Goal: Transaction & Acquisition: Subscribe to service/newsletter

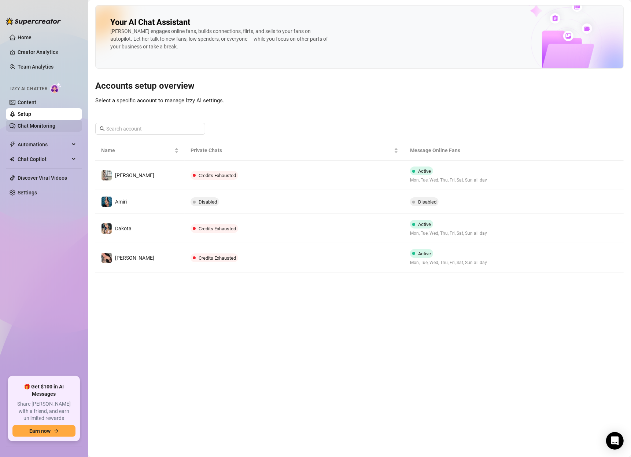
click at [42, 123] on link "Chat Monitoring" at bounding box center [37, 126] width 38 height 6
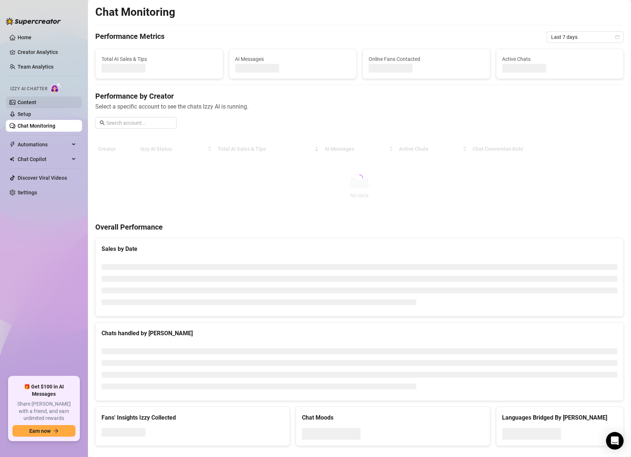
click at [36, 101] on link "Content" at bounding box center [27, 102] width 19 height 6
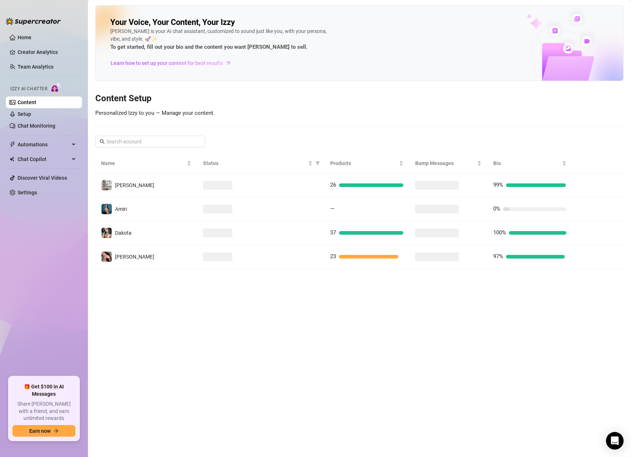
click at [65, 45] on ul "Home Creator Analytics Team Analytics Izzy AI Chatter Content Setup Chat Monito…" at bounding box center [44, 201] width 76 height 345
click at [55, 51] on link "Creator Analytics" at bounding box center [47, 52] width 59 height 12
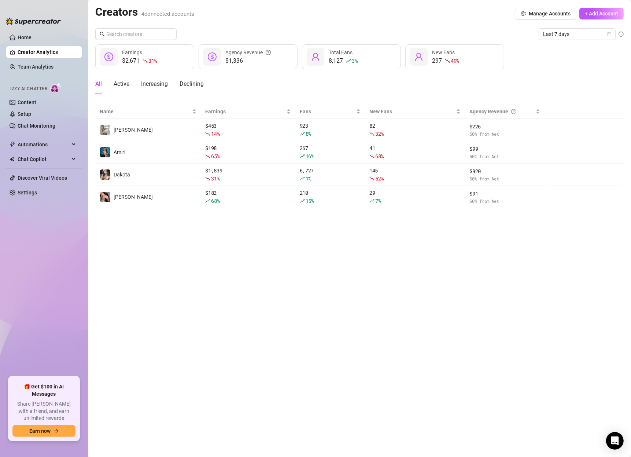
click at [45, 59] on ul "Home Creator Analytics Team Analytics Izzy AI Chatter Content Setup Chat Monito…" at bounding box center [44, 201] width 76 height 345
click at [39, 67] on link "Team Analytics" at bounding box center [36, 67] width 36 height 6
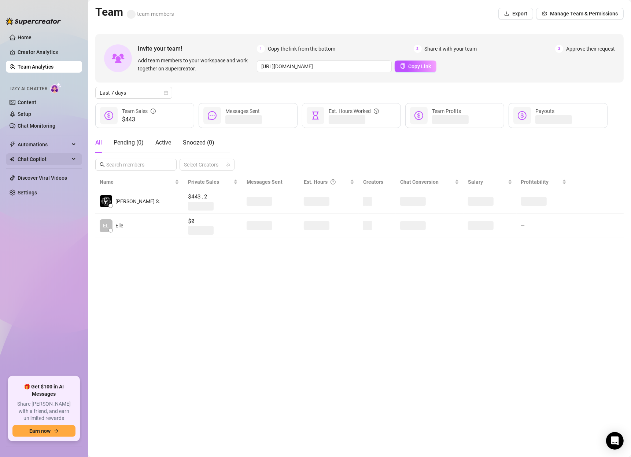
click at [21, 158] on span "Chat Copilot" at bounding box center [44, 159] width 52 height 12
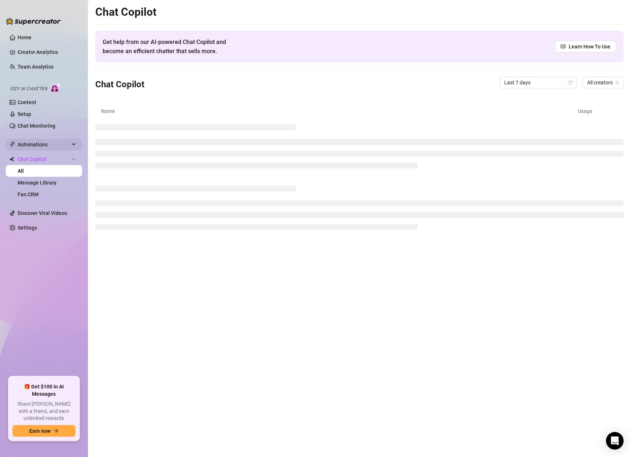
click at [31, 139] on span "Automations" at bounding box center [44, 145] width 52 height 12
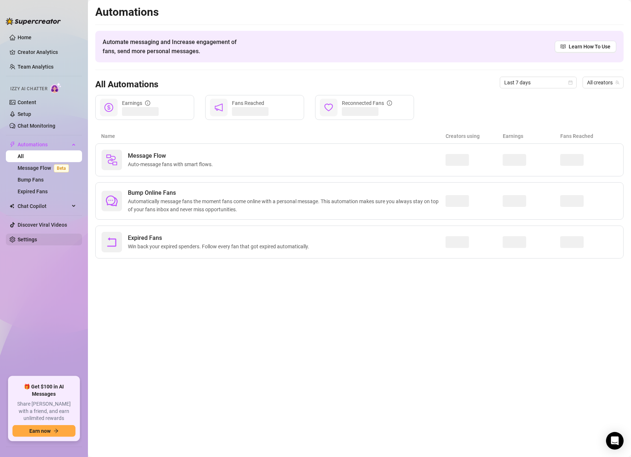
click at [30, 236] on link "Settings" at bounding box center [27, 239] width 19 height 6
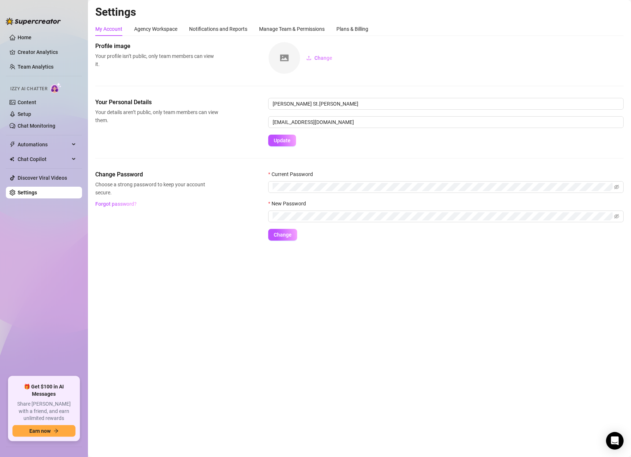
click at [300, 38] on div "My Account Agency Workspace Notifications and Reports Manage Team & Permissions…" at bounding box center [359, 131] width 528 height 218
click at [304, 29] on div "Manage Team & Permissions" at bounding box center [292, 29] width 66 height 8
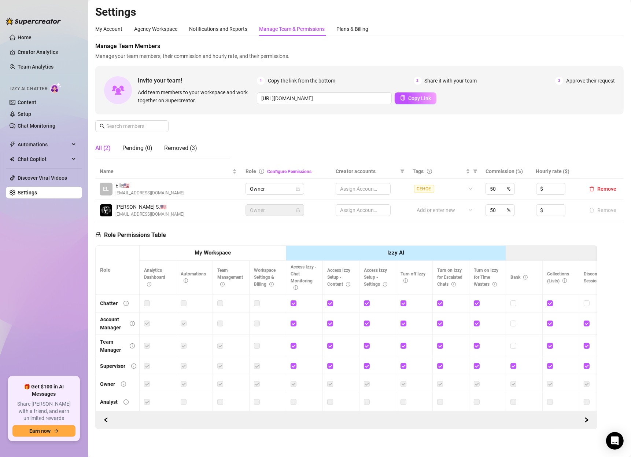
click at [335, 30] on div "My Account Agency Workspace Notifications and Reports Manage Team & Permissions…" at bounding box center [231, 29] width 273 height 14
click at [345, 31] on div "Plans & Billing" at bounding box center [352, 29] width 32 height 8
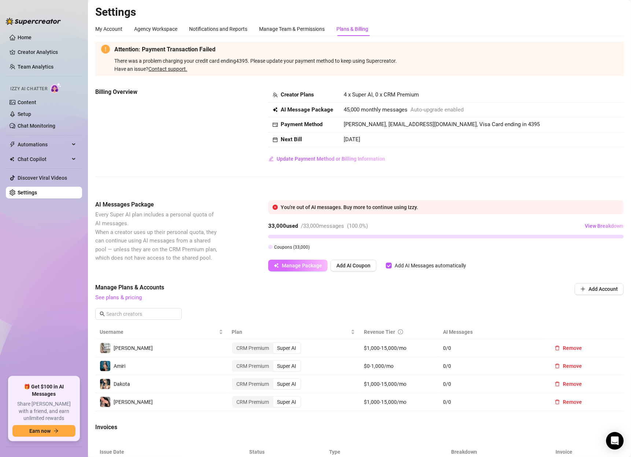
click at [283, 269] on button "Manage Package" at bounding box center [297, 265] width 59 height 12
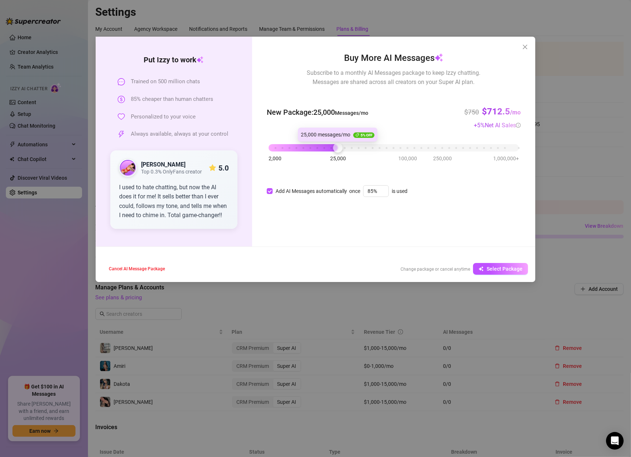
drag, startPoint x: 369, startPoint y: 149, endPoint x: 343, endPoint y: 144, distance: 26.8
click at [343, 144] on div "2,000 25,000 100,000 250,000 1,000,000+" at bounding box center [394, 145] width 250 height 4
drag, startPoint x: 341, startPoint y: 145, endPoint x: 308, endPoint y: 148, distance: 32.8
click at [308, 145] on div "2,000 25,000 100,000 250,000 1,000,000+" at bounding box center [394, 143] width 250 height 4
drag, startPoint x: 308, startPoint y: 148, endPoint x: 338, endPoint y: 152, distance: 30.0
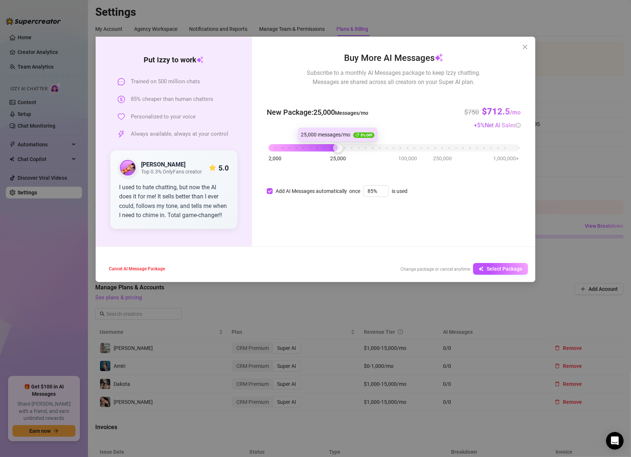
click at [338, 152] on div "2,000 25,000 100,000 250,000 1,000,000+" at bounding box center [394, 148] width 254 height 19
click at [506, 264] on button "Select Package" at bounding box center [500, 269] width 55 height 12
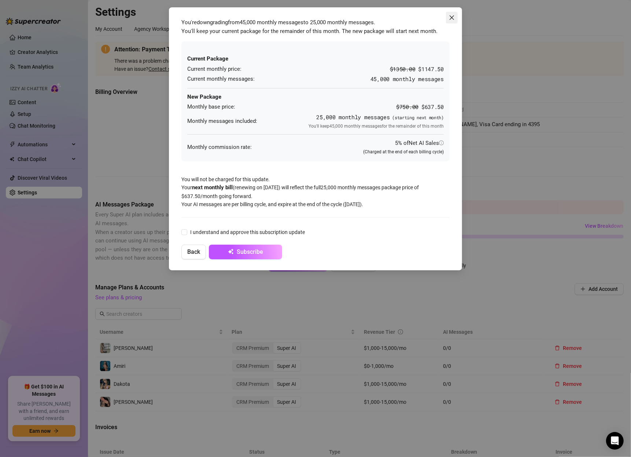
click at [453, 16] on icon "close" at bounding box center [452, 18] width 6 height 6
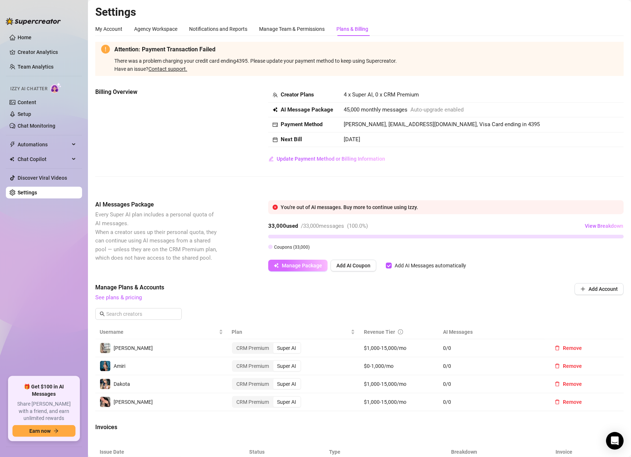
click at [300, 265] on span "Manage Package" at bounding box center [302, 265] width 40 height 6
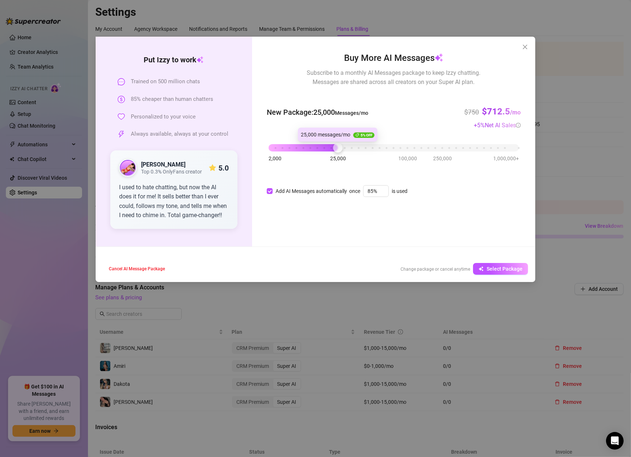
drag, startPoint x: 360, startPoint y: 146, endPoint x: 333, endPoint y: 151, distance: 26.8
click at [333, 147] on div "2,000 25,000 100,000 250,000 1,000,000+" at bounding box center [394, 145] width 250 height 4
drag, startPoint x: 488, startPoint y: 108, endPoint x: 519, endPoint y: 113, distance: 30.8
click at [519, 113] on h3 "$712.5 /mo" at bounding box center [501, 112] width 39 height 12
drag, startPoint x: 473, startPoint y: 111, endPoint x: 509, endPoint y: 119, distance: 37.1
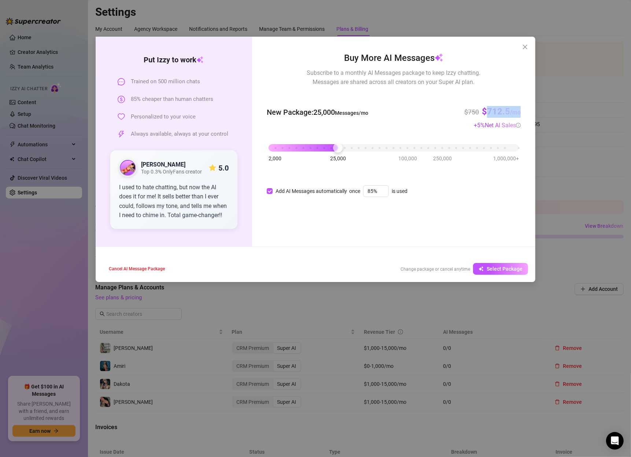
click at [509, 119] on div "$750 $712.5 /mo + 5 % Net AI Sales" at bounding box center [492, 112] width 56 height 34
click at [499, 99] on div "$750 $712.5 /mo" at bounding box center [492, 106] width 56 height 22
drag, startPoint x: 339, startPoint y: 148, endPoint x: 340, endPoint y: 143, distance: 5.4
click at [340, 143] on div at bounding box center [338, 148] width 10 height 10
drag, startPoint x: 487, startPoint y: 114, endPoint x: 513, endPoint y: 112, distance: 26.5
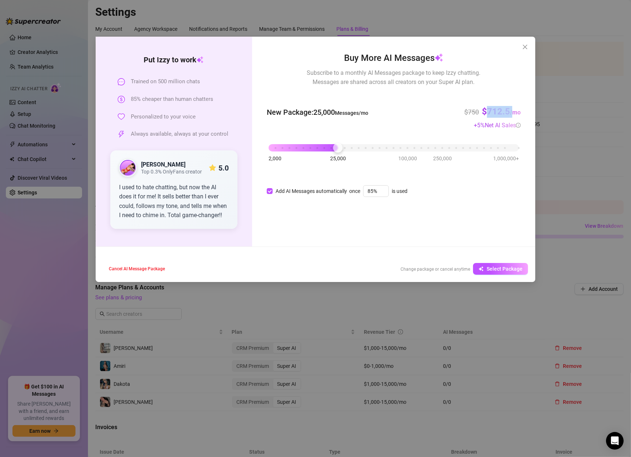
click at [513, 112] on h3 "$712.5 /mo" at bounding box center [501, 112] width 39 height 12
click at [507, 97] on div "$750 $712.5 /mo" at bounding box center [492, 106] width 56 height 22
drag, startPoint x: 332, startPoint y: 141, endPoint x: 309, endPoint y: 148, distance: 24.0
click at [309, 148] on div "2,000 25,000 100,000 250,000 1,000,000+" at bounding box center [394, 148] width 254 height 19
drag, startPoint x: 273, startPoint y: 185, endPoint x: 273, endPoint y: 193, distance: 8.1
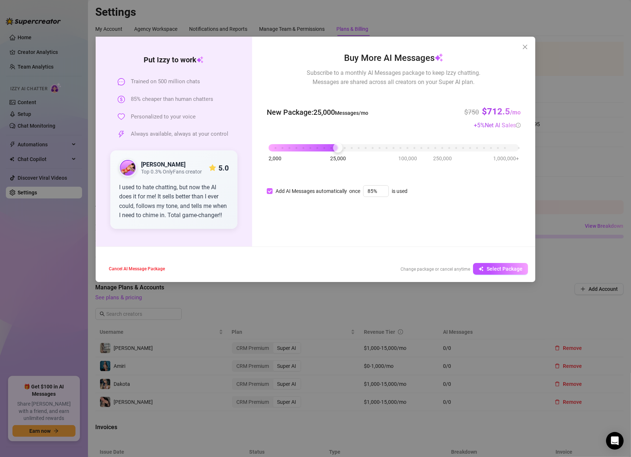
click at [273, 188] on div "Buy More AI Messages Subscribe to a monthly AI Messages package to keep Izzy ch…" at bounding box center [394, 123] width 254 height 144
click at [273, 193] on span "Add AI Messages automatically" at bounding box center [311, 191] width 77 height 8
click at [273, 193] on input "Add AI Messages automatically" at bounding box center [270, 191] width 6 height 6
checkbox input "false"
drag, startPoint x: 342, startPoint y: 144, endPoint x: 307, endPoint y: 147, distance: 34.6
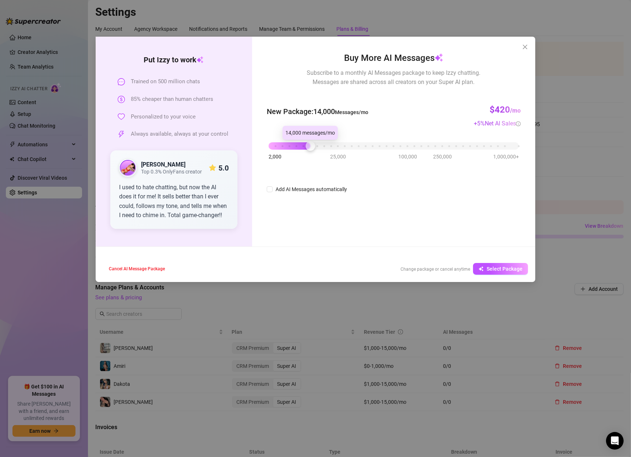
click at [307, 145] on div "2,000 25,000 100,000 250,000 1,000,000+" at bounding box center [394, 143] width 250 height 4
click at [500, 266] on span "Select Package" at bounding box center [505, 269] width 36 height 6
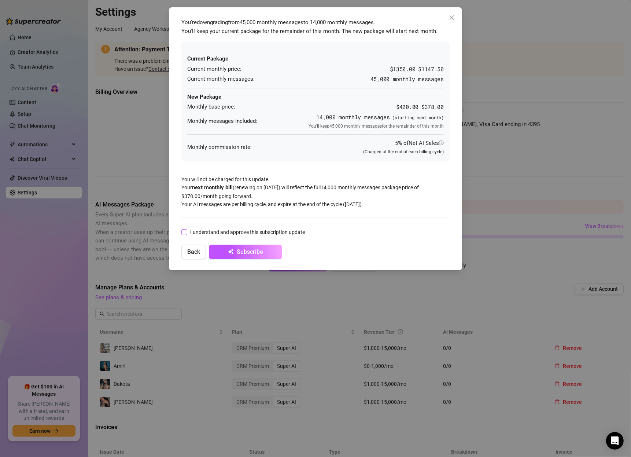
click at [182, 231] on input "I understand and approve this subscription update" at bounding box center [183, 231] width 5 height 5
checkbox input "true"
click at [247, 250] on span "Subscribe" at bounding box center [250, 251] width 26 height 7
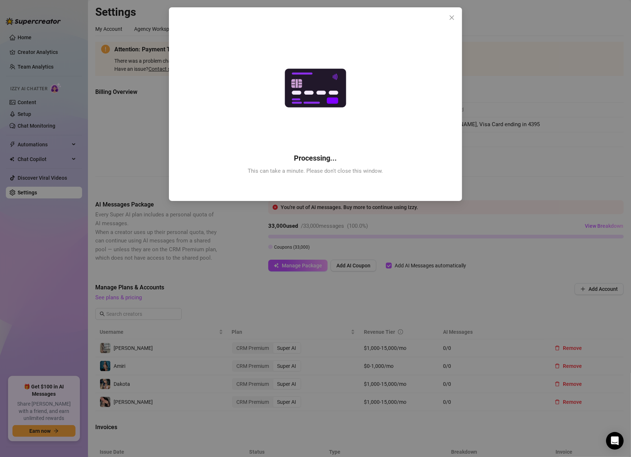
checkbox input "false"
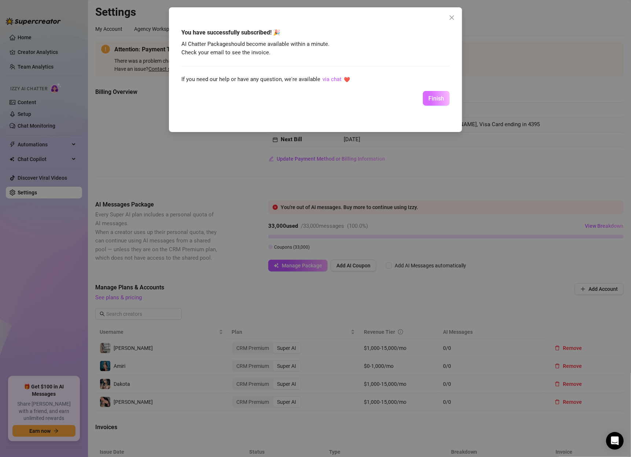
click at [437, 96] on span "Finish" at bounding box center [436, 98] width 16 height 7
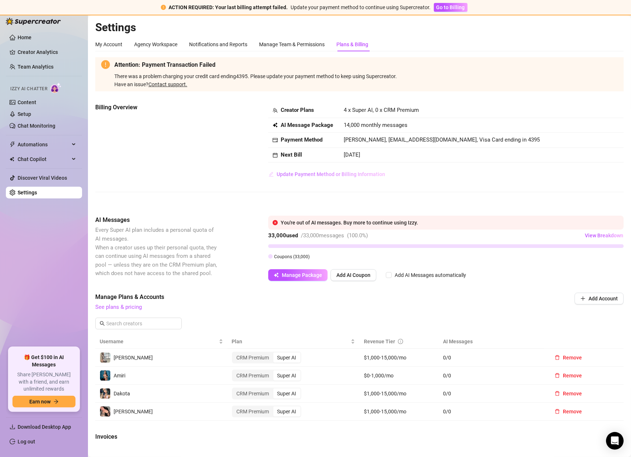
click at [339, 172] on span "Update Payment Method or Billing Information" at bounding box center [331, 174] width 108 height 6
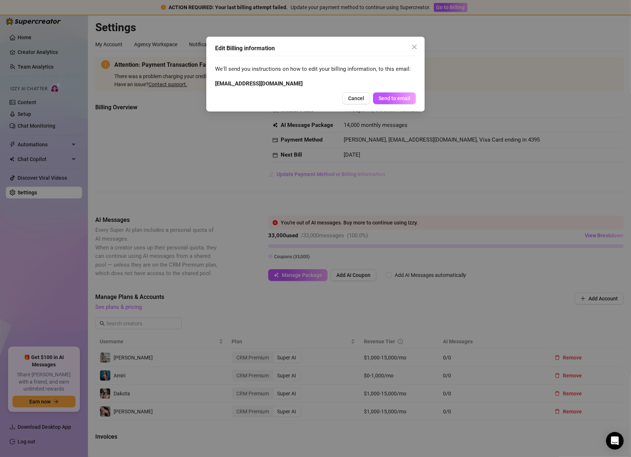
click at [339, 172] on div "Edit Billing information We'll send you instructions on how to edit your billin…" at bounding box center [315, 228] width 631 height 457
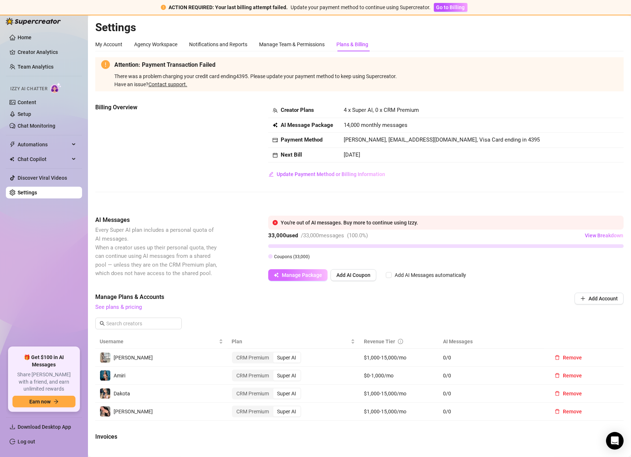
click at [307, 273] on span "Manage Package" at bounding box center [302, 275] width 40 height 6
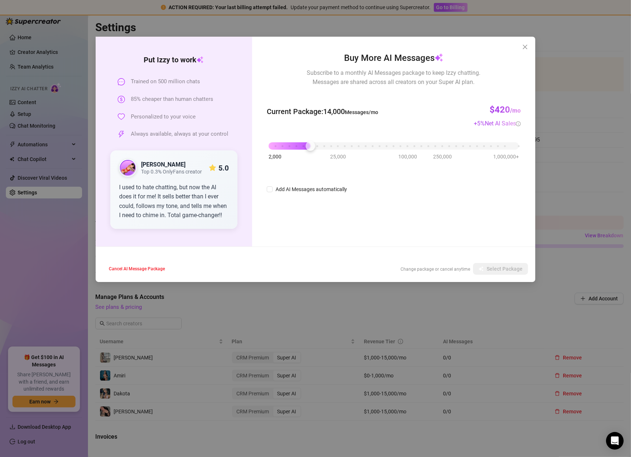
click at [499, 274] on div "Cancel AI Message Package Change package or cancel anytime Select Package" at bounding box center [316, 268] width 440 height 26
drag, startPoint x: 303, startPoint y: 145, endPoint x: 310, endPoint y: 151, distance: 9.3
click at [309, 151] on div "2,000 25,000 100,000 250,000 1,000,000+" at bounding box center [394, 146] width 254 height 19
drag, startPoint x: 304, startPoint y: 141, endPoint x: 300, endPoint y: 141, distance: 4.4
click at [300, 141] on div at bounding box center [304, 146] width 10 height 10
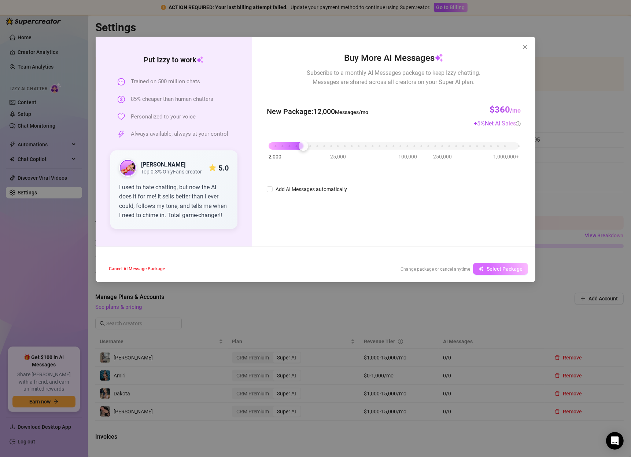
click at [508, 272] on button "Select Package" at bounding box center [500, 269] width 55 height 12
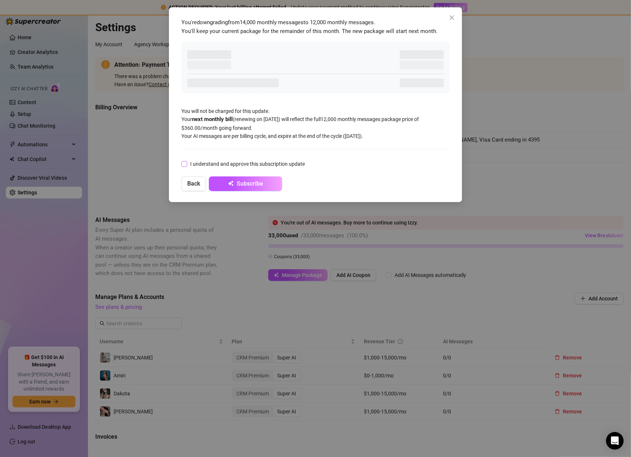
click at [184, 165] on input "I understand and approve this subscription update" at bounding box center [183, 163] width 5 height 5
checkbox input "true"
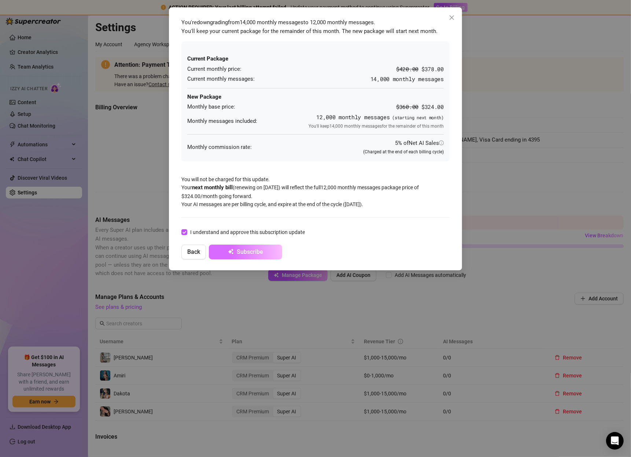
click at [253, 249] on span "Subscribe" at bounding box center [250, 251] width 26 height 7
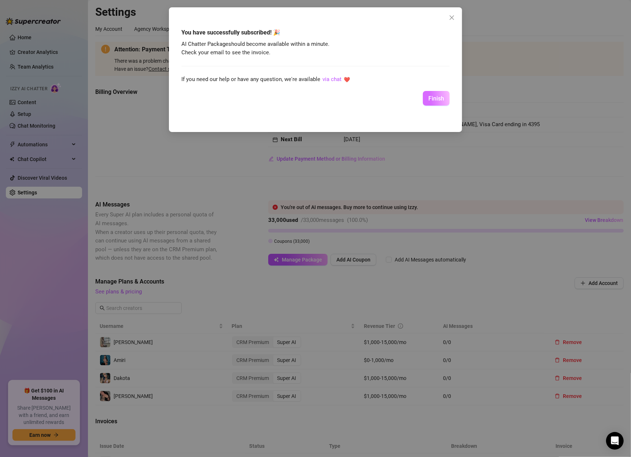
click at [433, 101] on span "Finish" at bounding box center [436, 98] width 16 height 7
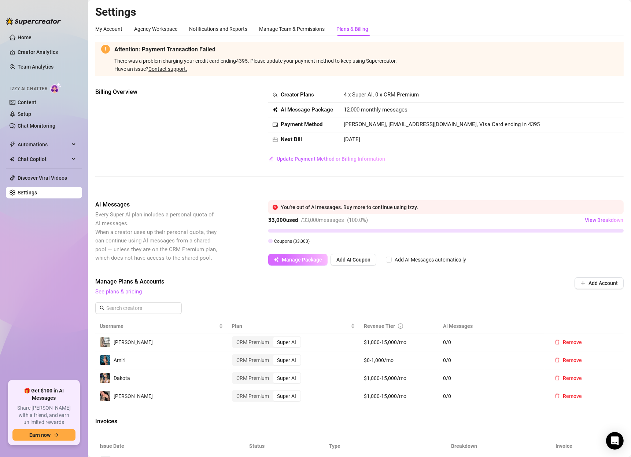
click at [288, 257] on span "Manage Package" at bounding box center [302, 259] width 40 height 6
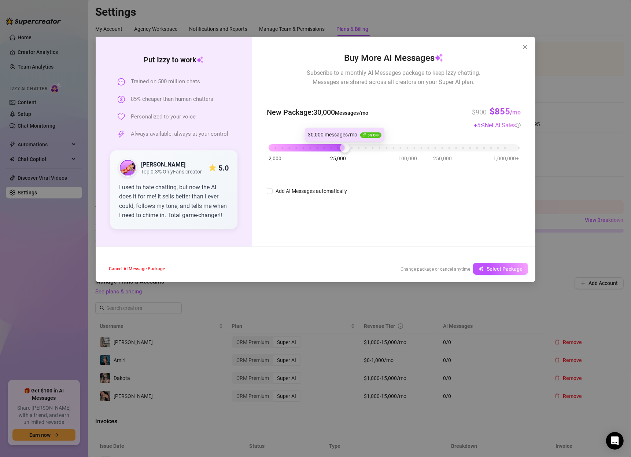
drag, startPoint x: 301, startPoint y: 142, endPoint x: 345, endPoint y: 145, distance: 44.1
click at [345, 145] on div at bounding box center [345, 148] width 10 height 10
drag, startPoint x: 342, startPoint y: 146, endPoint x: 366, endPoint y: 146, distance: 23.8
click at [366, 146] on div at bounding box center [366, 148] width 10 height 10
click at [529, 47] on span "Close" at bounding box center [525, 47] width 12 height 6
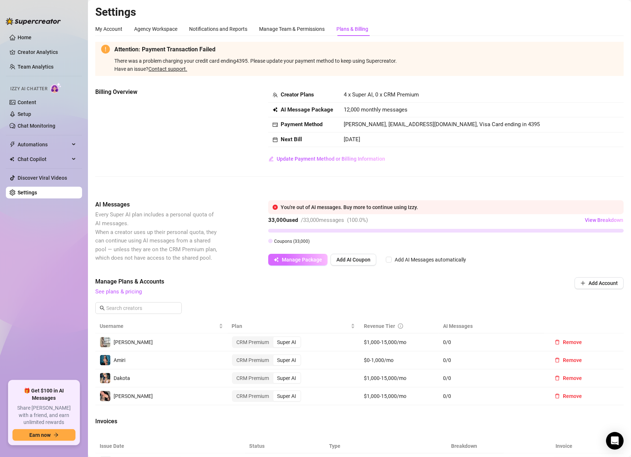
click at [302, 259] on span "Manage Package" at bounding box center [302, 259] width 40 height 6
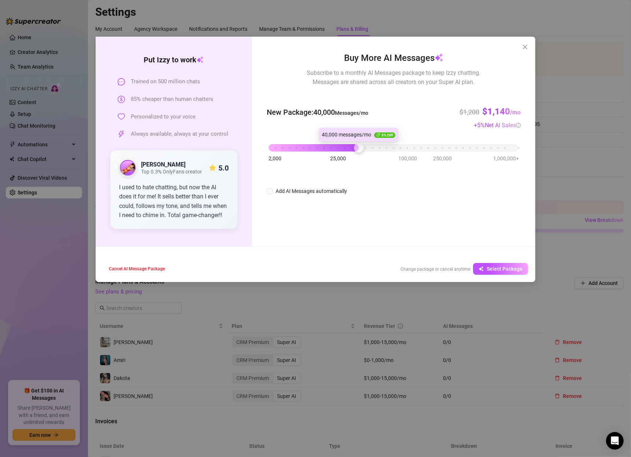
drag, startPoint x: 302, startPoint y: 149, endPoint x: 359, endPoint y: 145, distance: 57.6
click at [359, 145] on div at bounding box center [359, 148] width 10 height 10
click at [484, 269] on button "Select Package" at bounding box center [500, 269] width 55 height 12
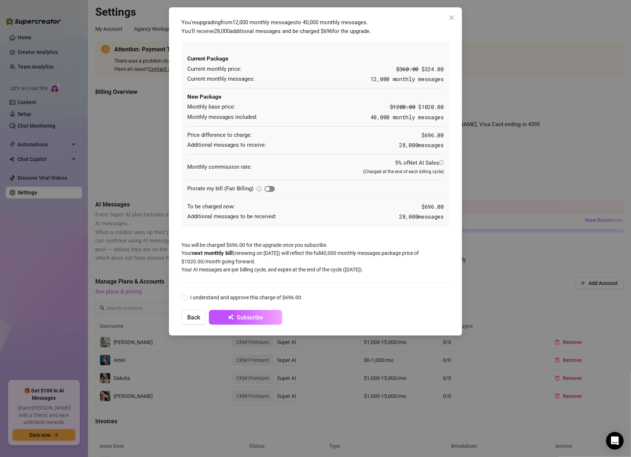
click at [272, 187] on span "button" at bounding box center [270, 189] width 10 height 6
click at [451, 15] on icon "close" at bounding box center [452, 18] width 6 height 6
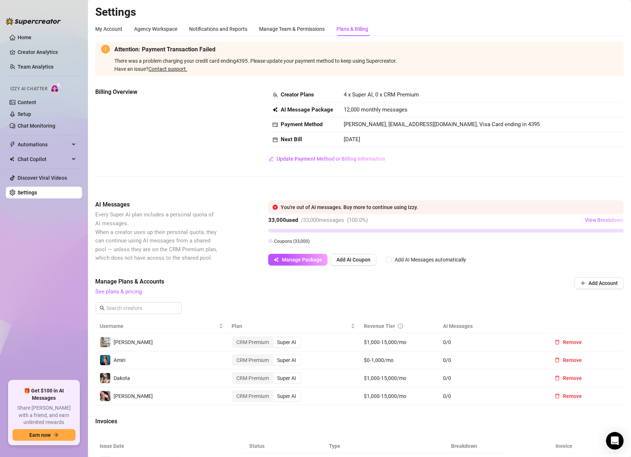
click at [602, 218] on span "View Breakdown" at bounding box center [604, 220] width 38 height 6
click at [602, 217] on span "View Breakdown" at bounding box center [604, 220] width 38 height 6
drag, startPoint x: 276, startPoint y: 230, endPoint x: 267, endPoint y: 233, distance: 9.3
click at [204, 243] on span "Every Super AI plan includes a personal quota of AI messages. When a creator us…" at bounding box center [156, 236] width 122 height 50
click at [295, 159] on span "Update Payment Method or Billing Information" at bounding box center [331, 159] width 108 height 6
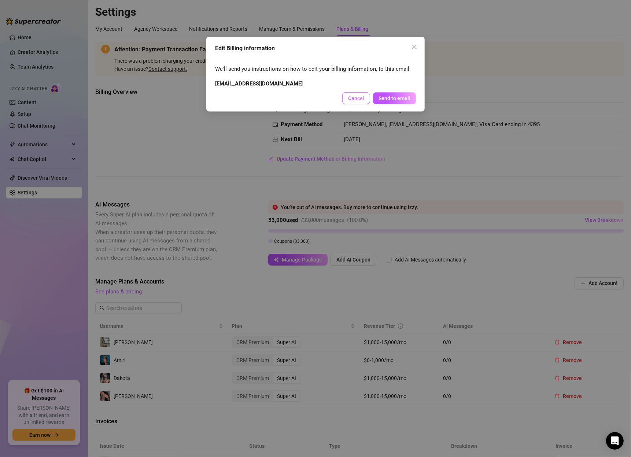
click at [362, 99] on span "Cancel" at bounding box center [356, 98] width 16 height 6
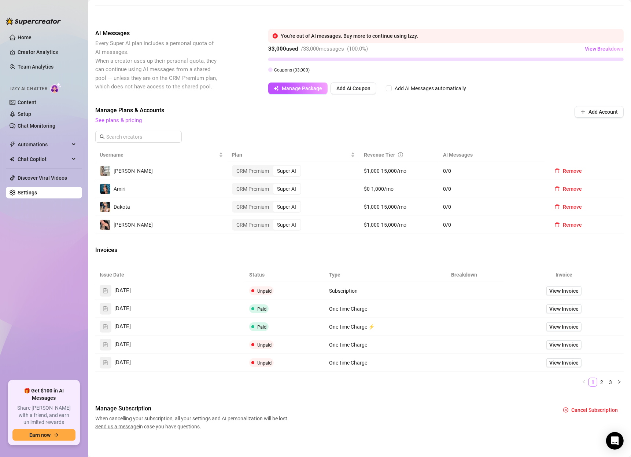
scroll to position [175, 0]
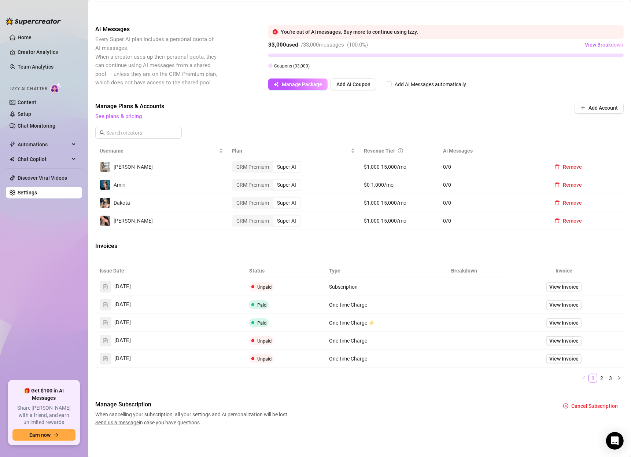
click at [339, 358] on span "One-time Charge" at bounding box center [348, 358] width 38 height 6
click at [550, 354] on link "View Invoice" at bounding box center [563, 358] width 35 height 9
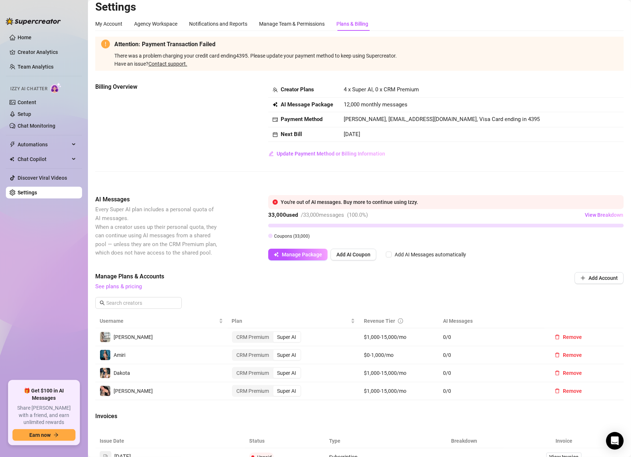
scroll to position [0, 0]
